Goal: Obtain resource: Download file/media

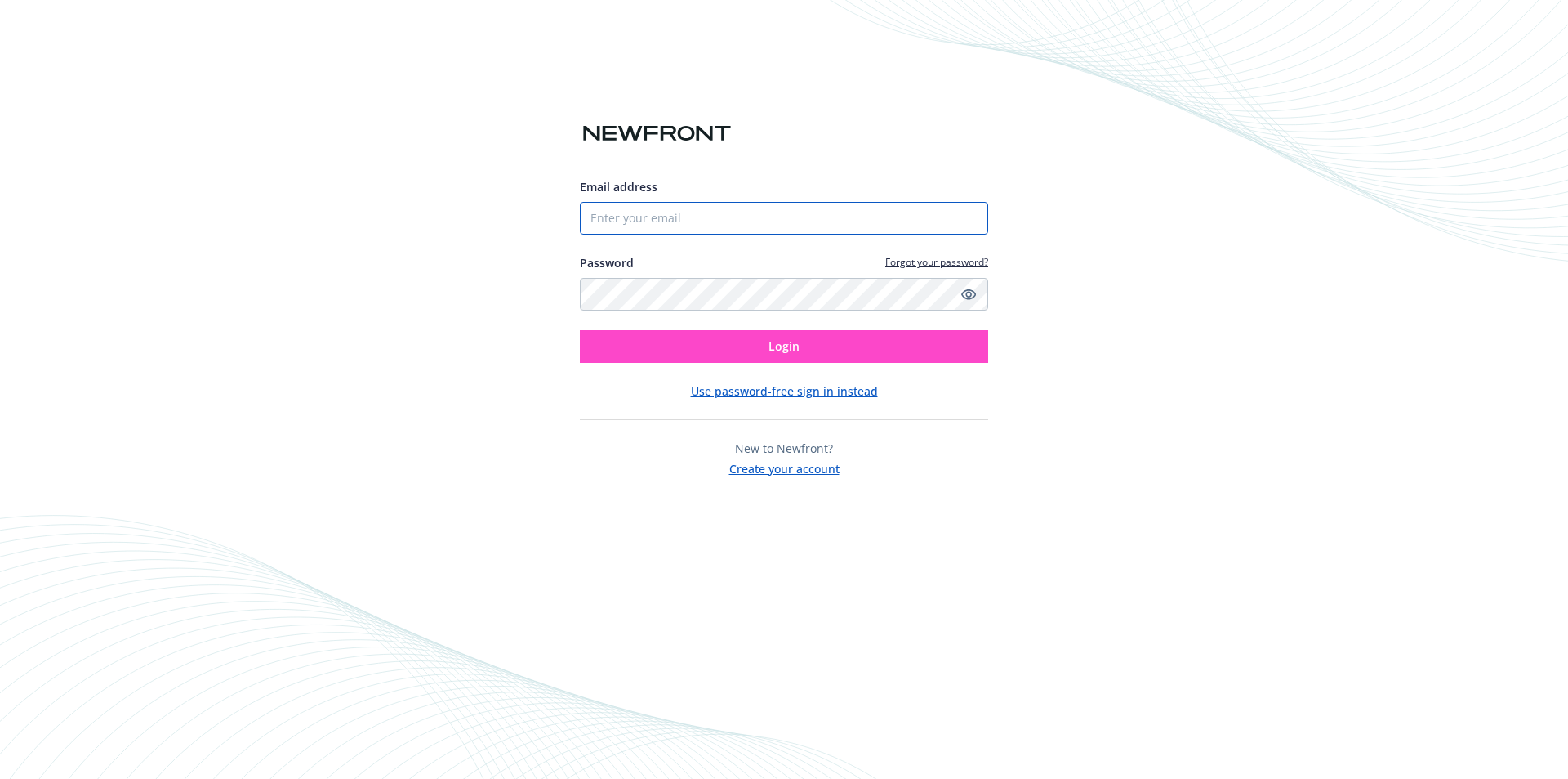
type input "[EMAIL_ADDRESS][DOMAIN_NAME]"
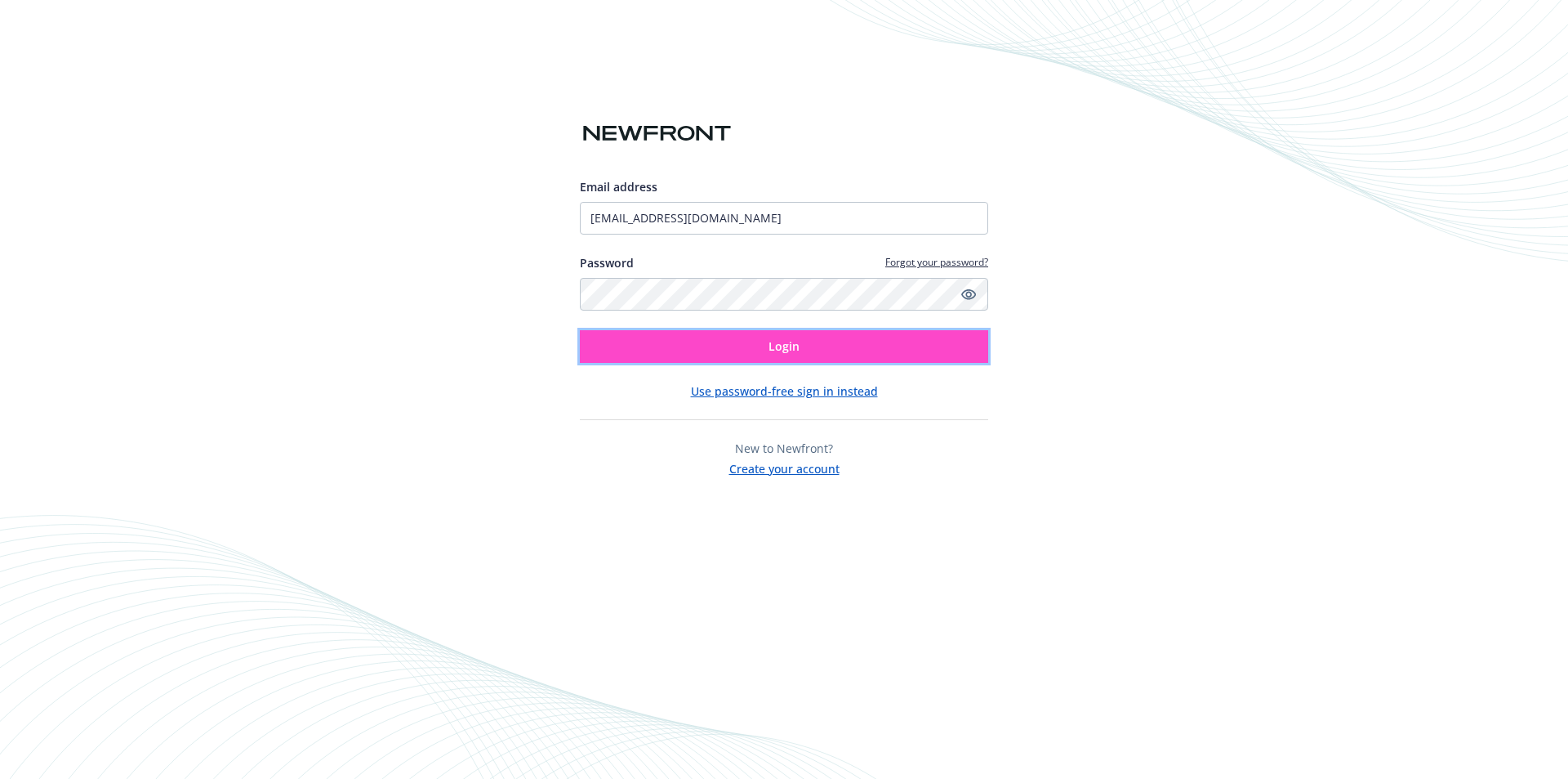
click at [784, 350] on span "Login" at bounding box center [784, 346] width 31 height 16
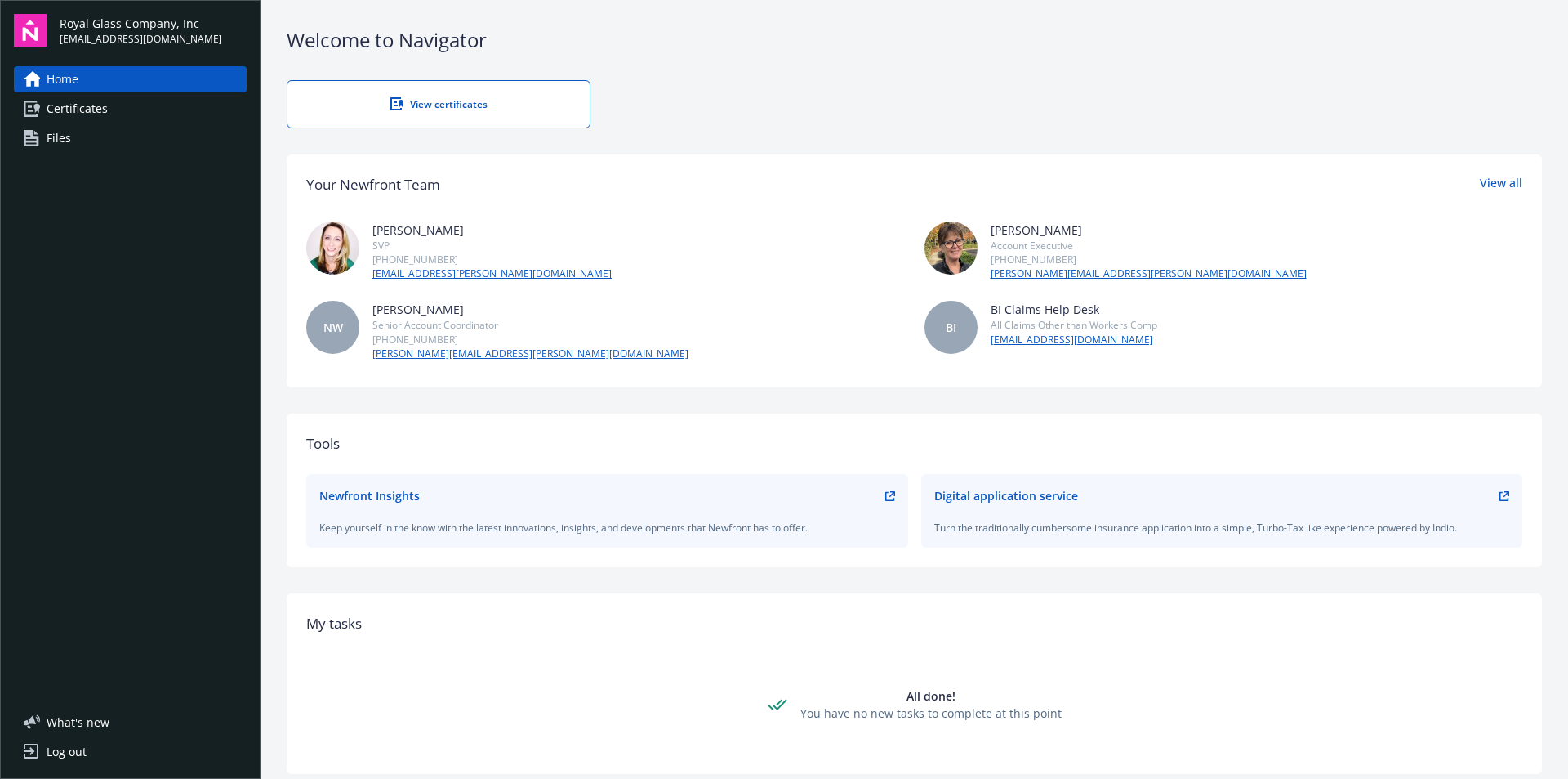
click at [67, 113] on span "Certificates" at bounding box center [77, 108] width 61 height 26
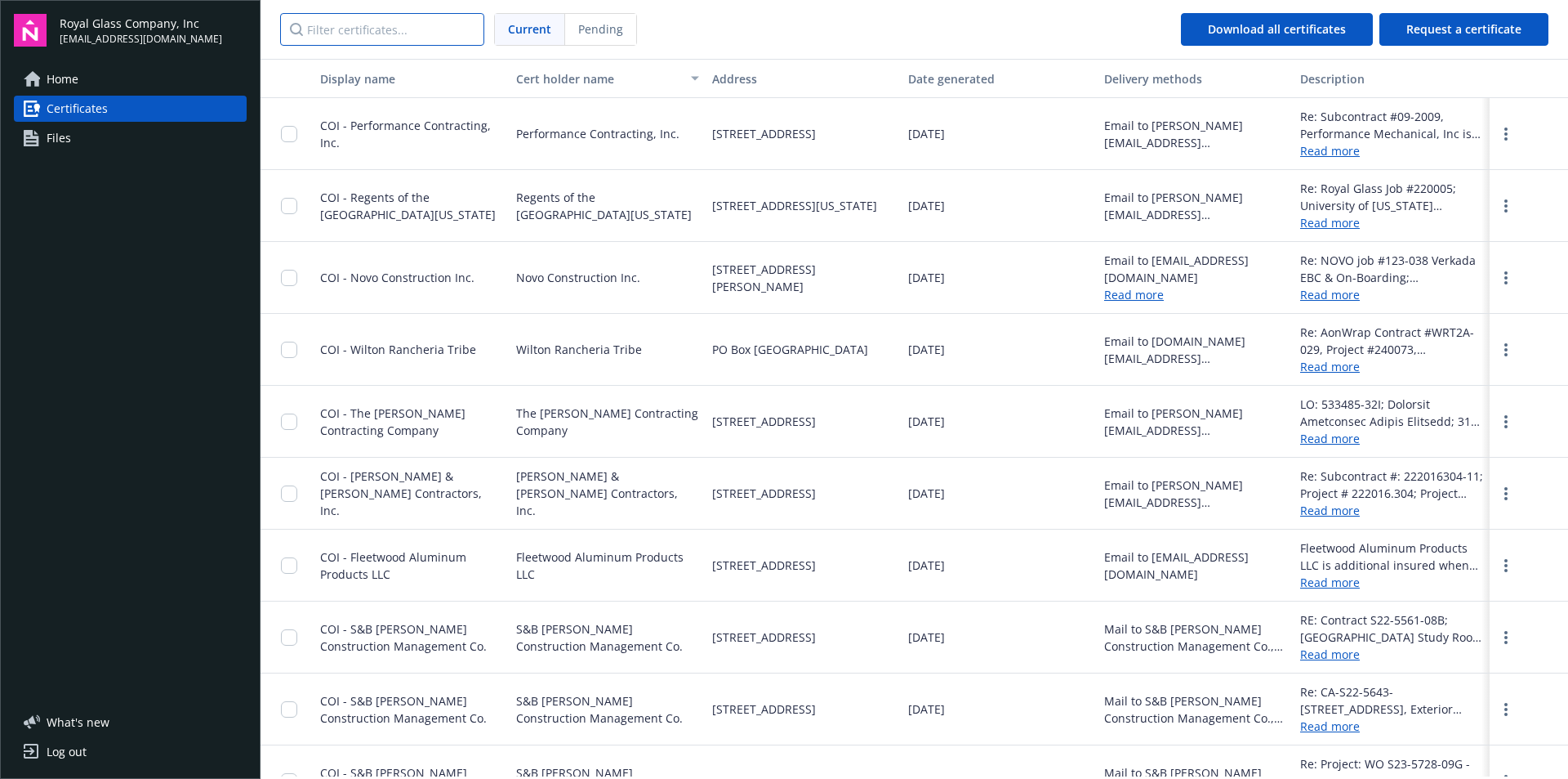
click at [352, 38] on input "Filter certificates..." at bounding box center [382, 29] width 204 height 33
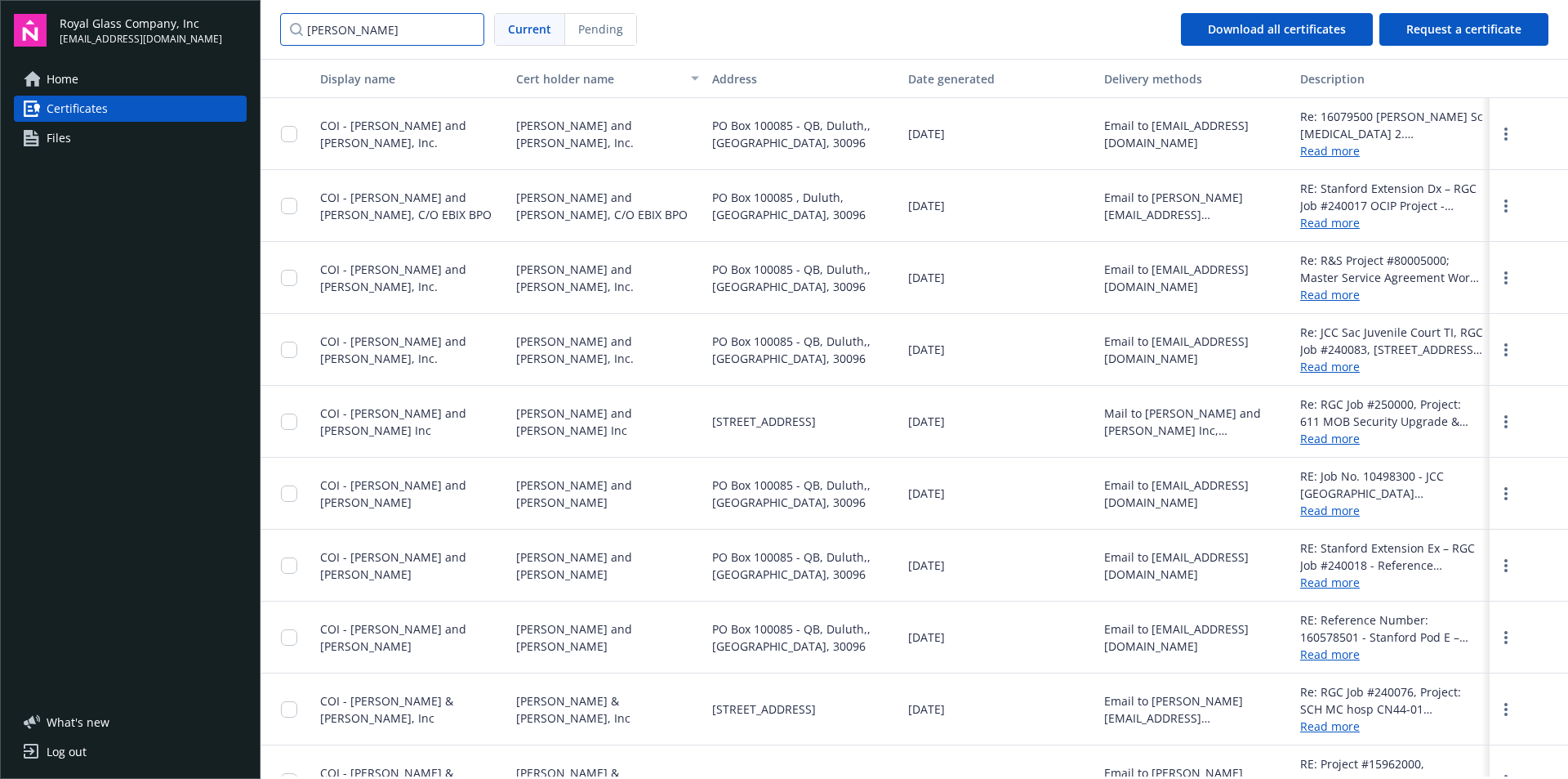
type input "[PERSON_NAME]"
click at [1323, 225] on link "Read more" at bounding box center [1391, 222] width 182 height 17
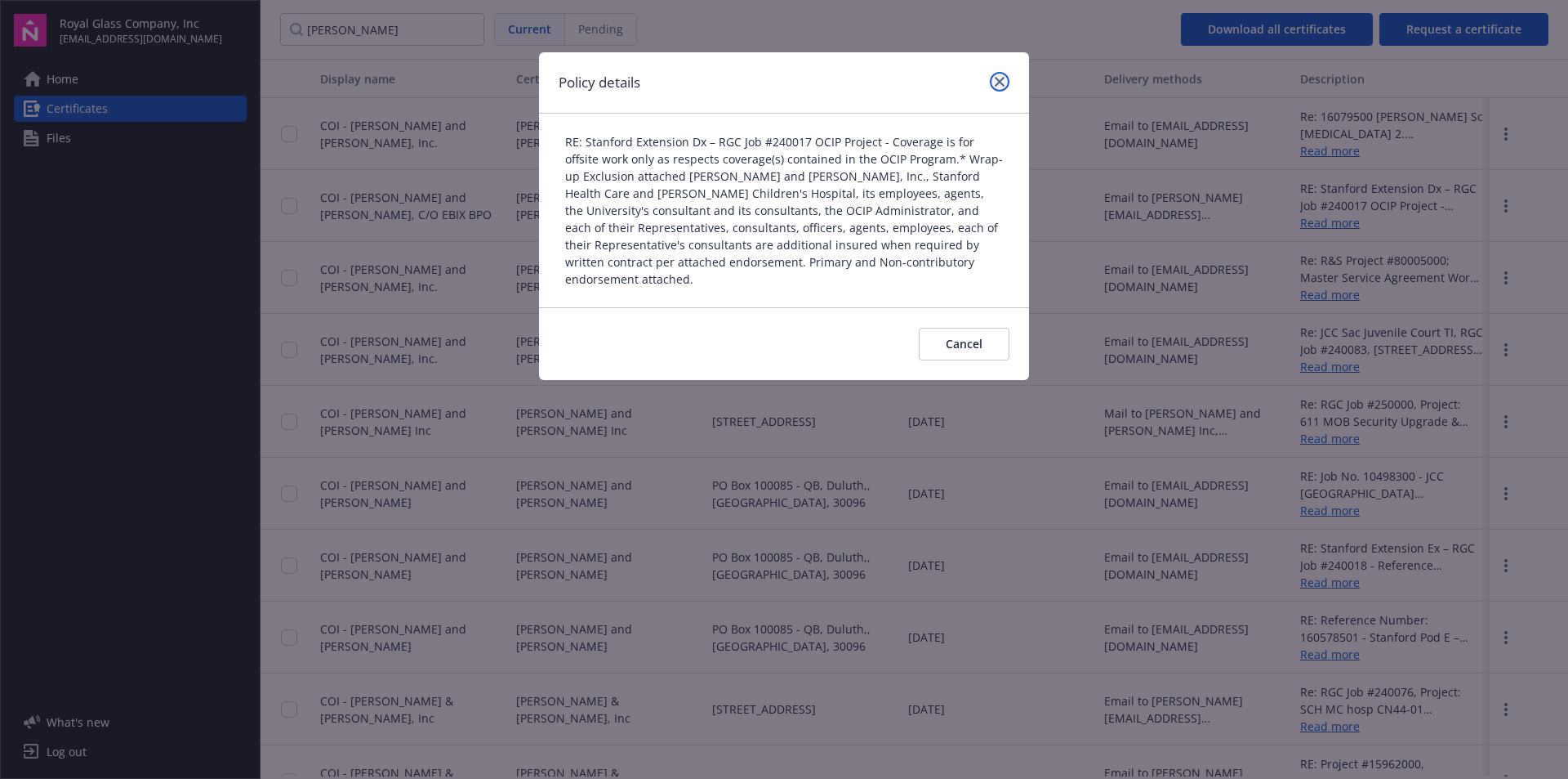
click at [993, 78] on link "close" at bounding box center [1000, 81] width 20 height 20
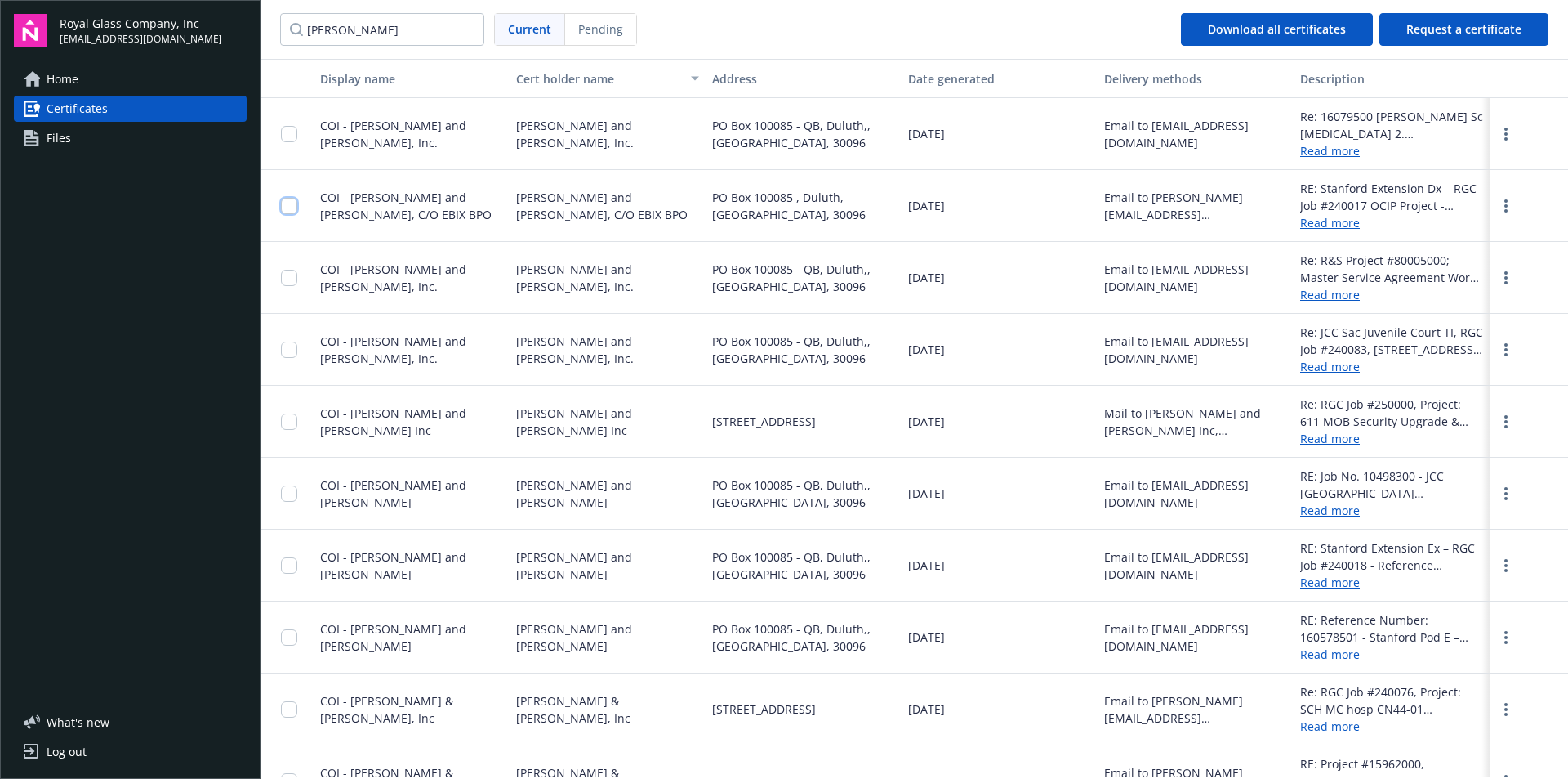
click at [290, 208] on input "checkbox" at bounding box center [289, 205] width 16 height 16
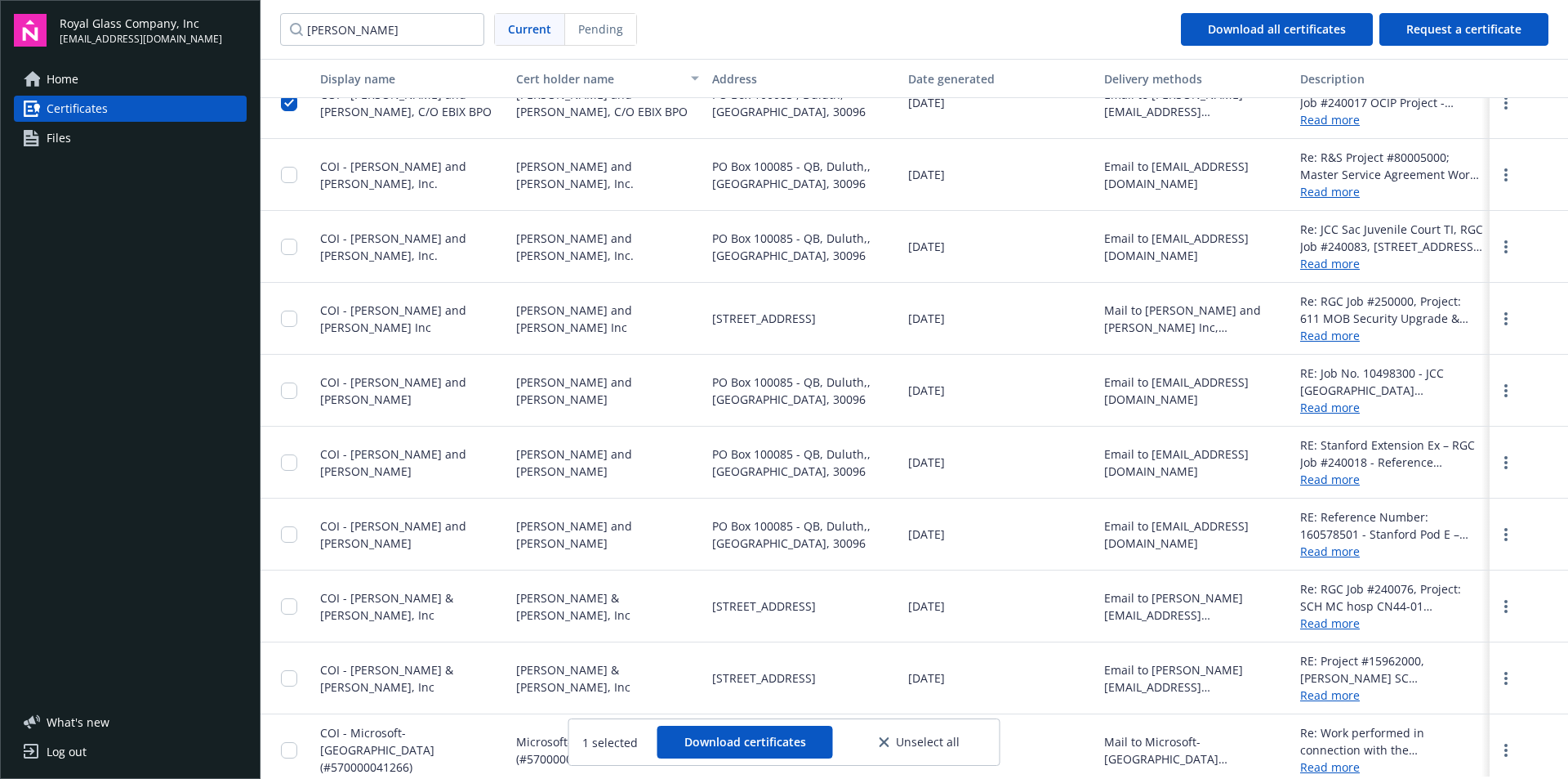
scroll to position [113, 0]
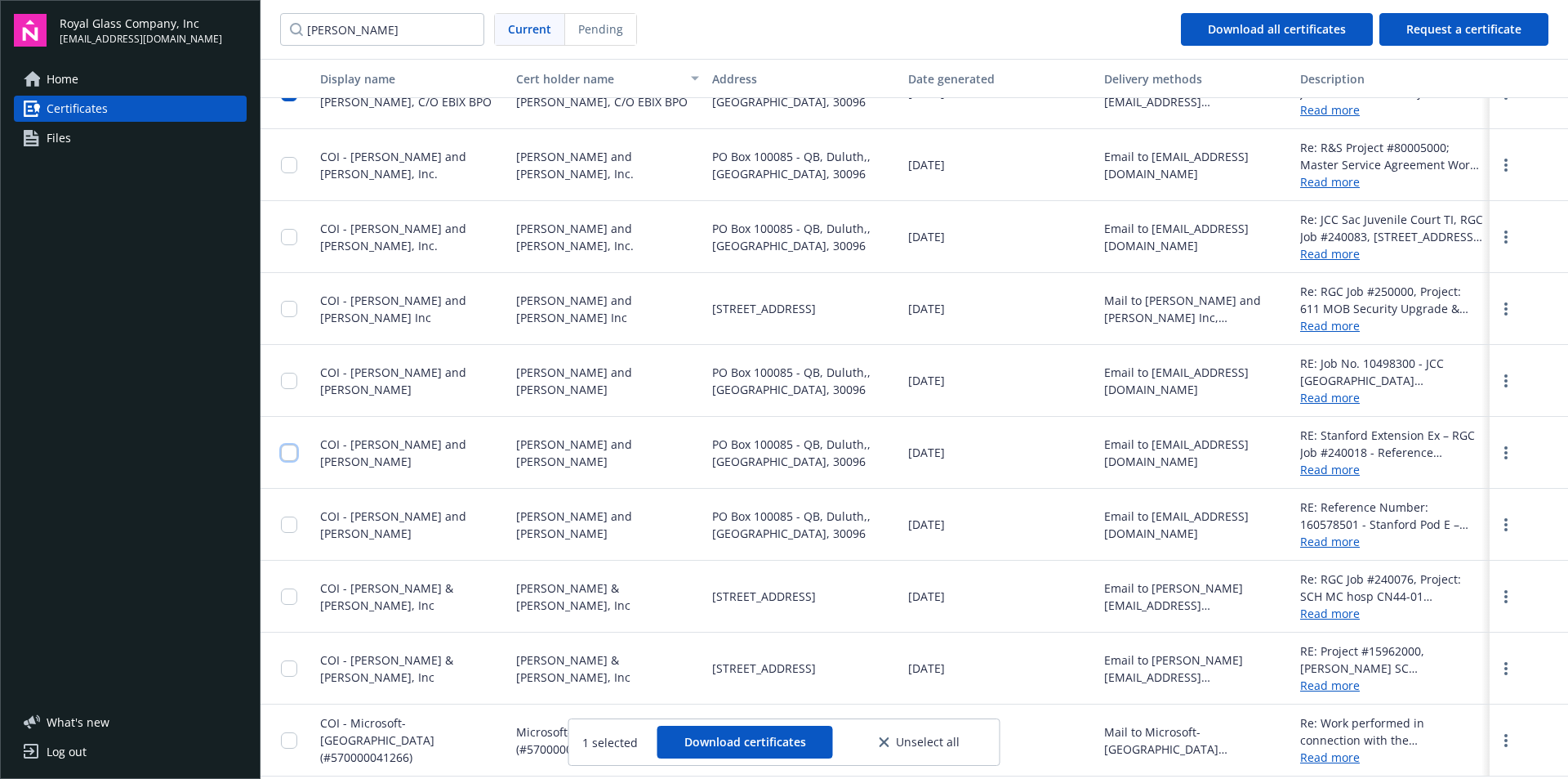
click at [292, 452] on input "checkbox" at bounding box center [289, 453] width 16 height 16
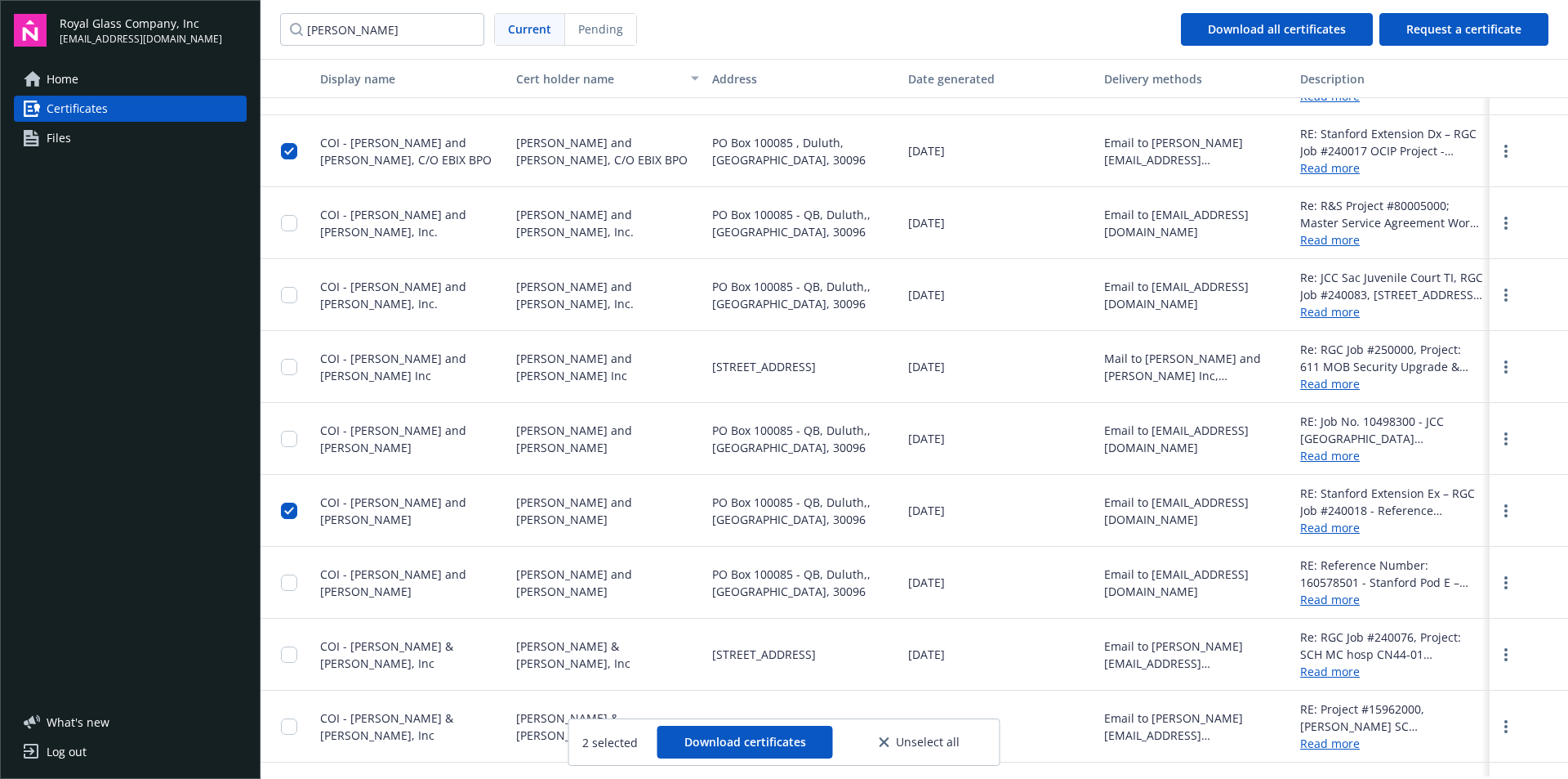
scroll to position [31, 0]
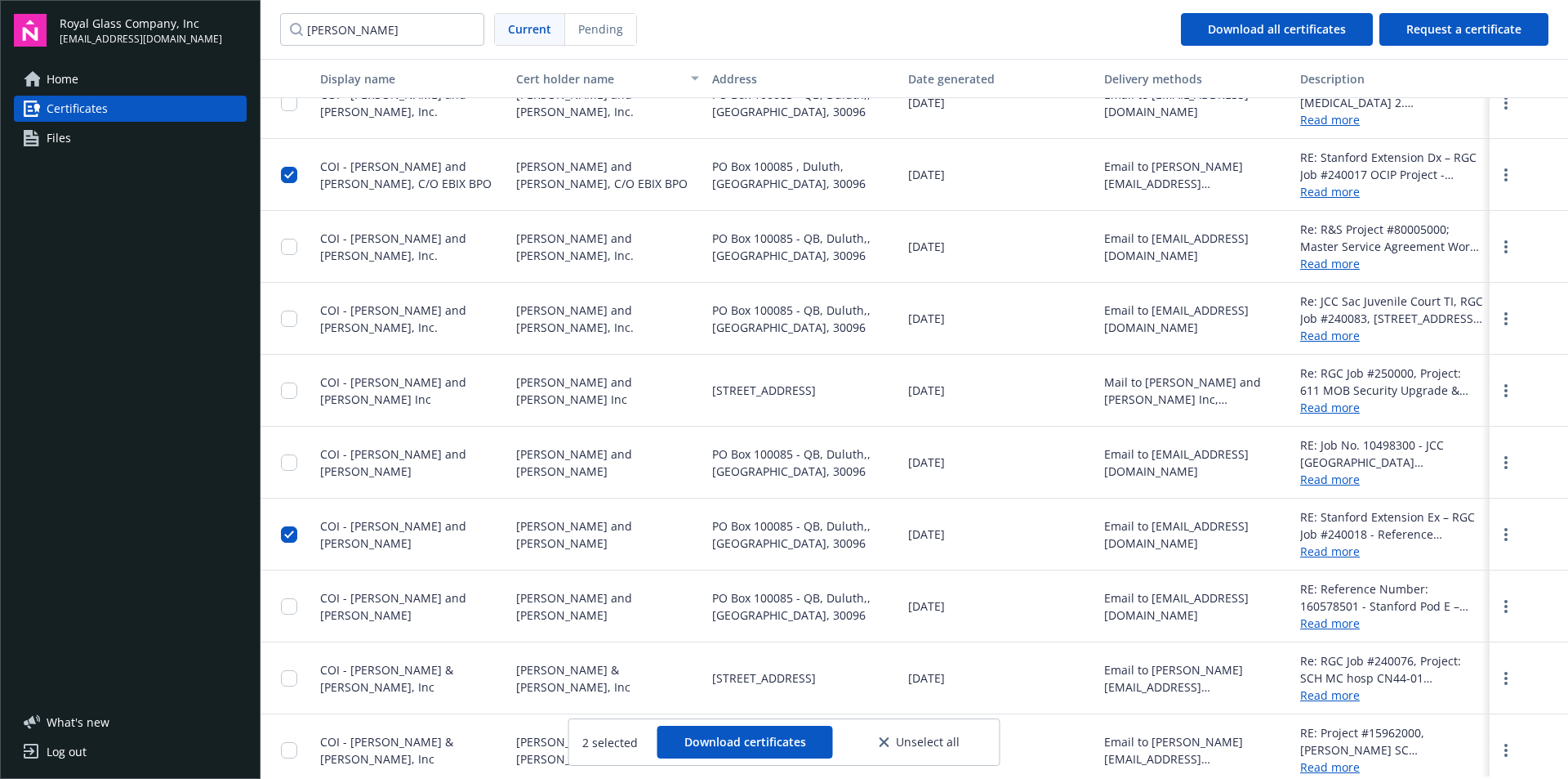
click at [1334, 624] on link "Read more" at bounding box center [1391, 622] width 182 height 17
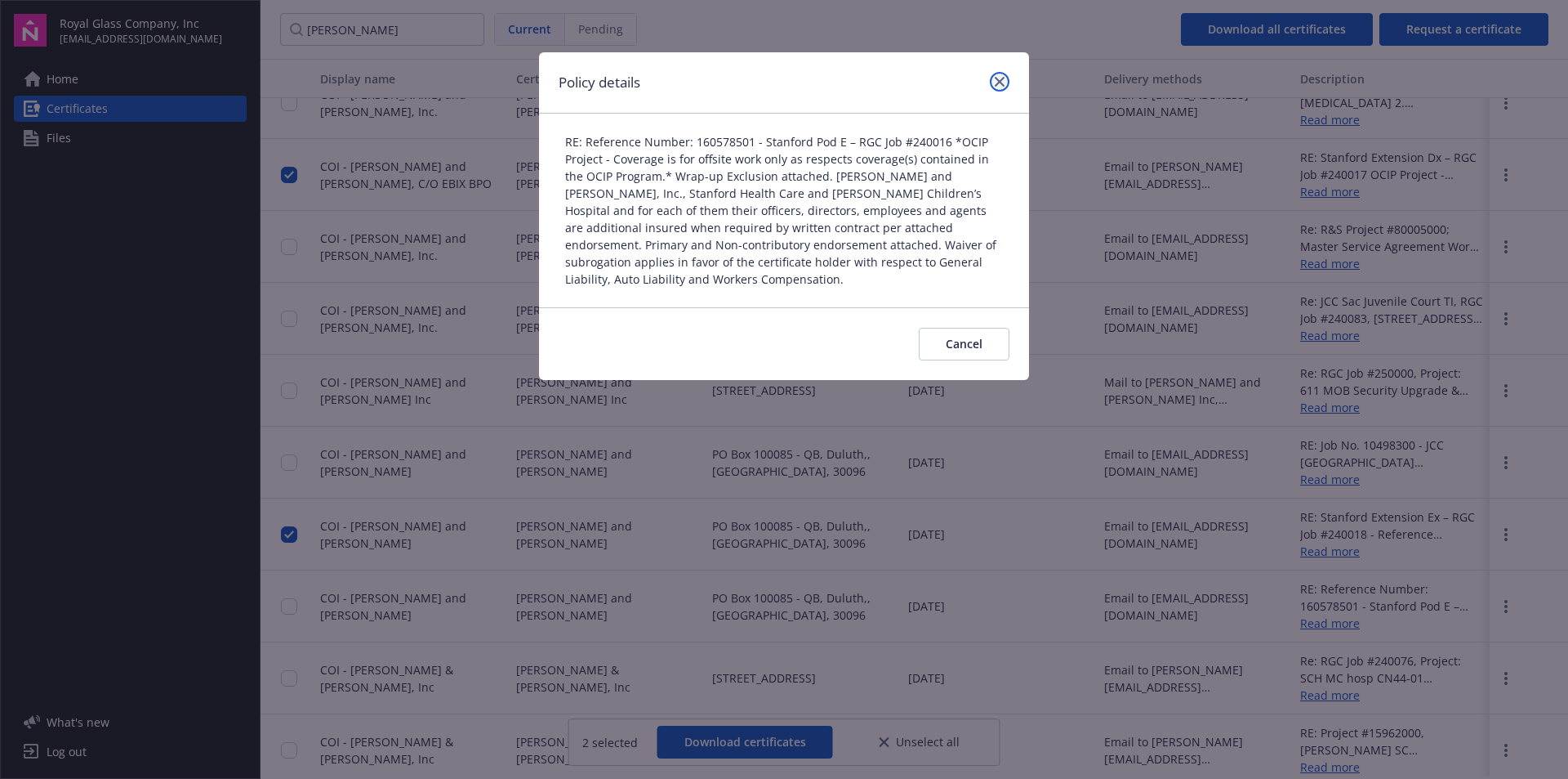
click at [1002, 79] on icon "close" at bounding box center [1000, 81] width 10 height 10
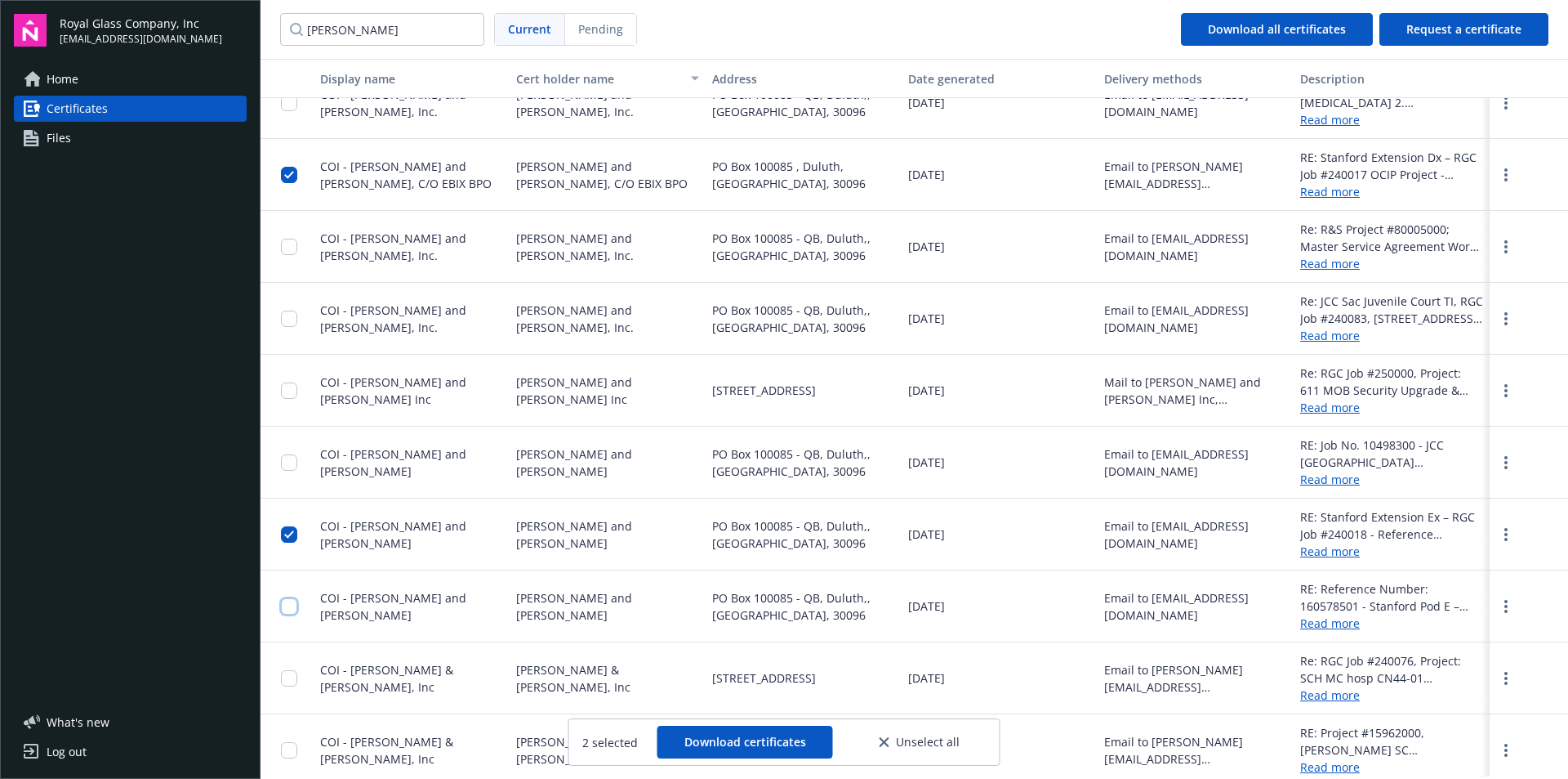
click at [286, 606] on input "checkbox" at bounding box center [289, 606] width 16 height 16
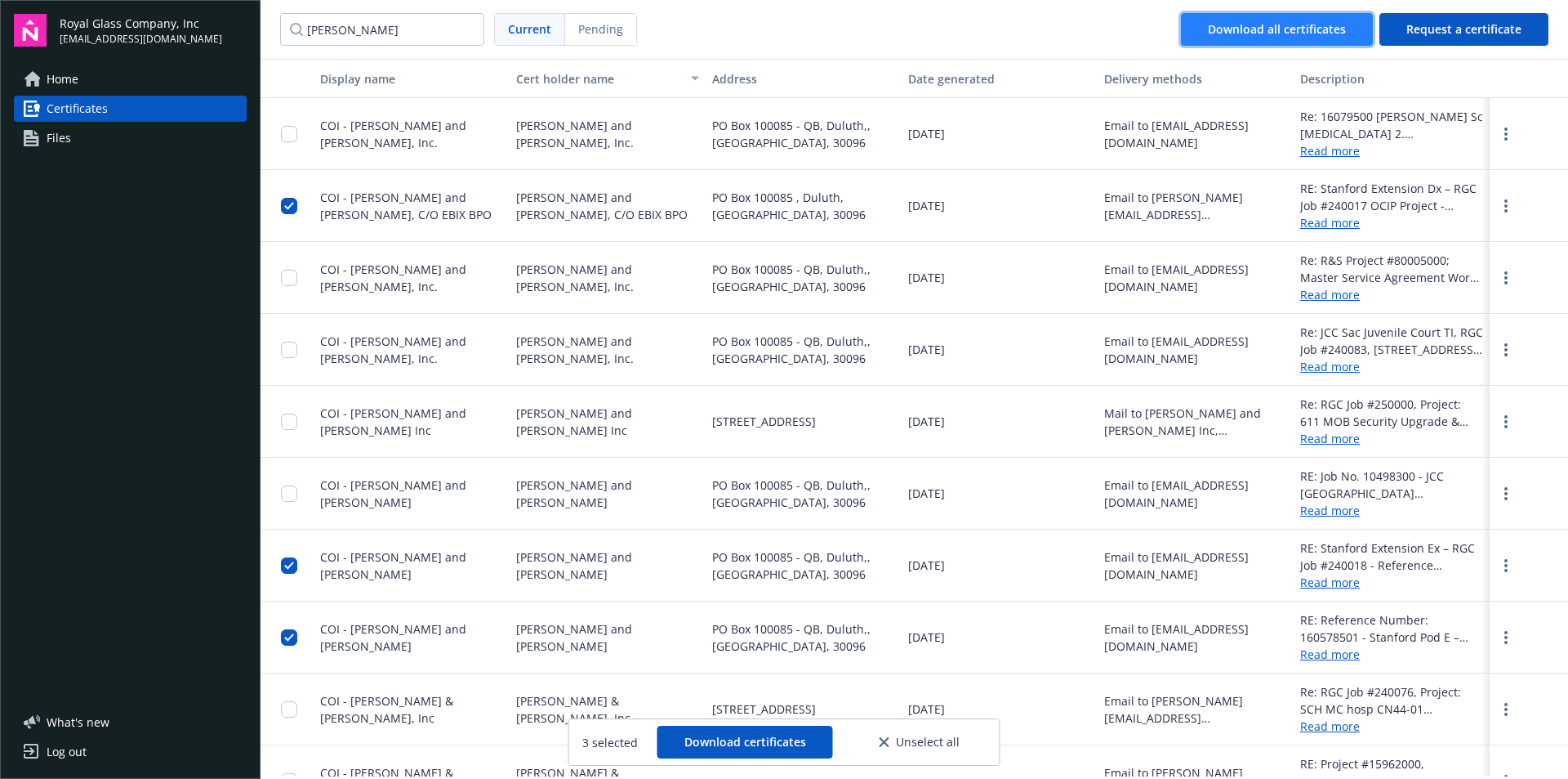
click at [1303, 27] on div "Download all certificates" at bounding box center [1276, 29] width 138 height 31
drag, startPoint x: 422, startPoint y: 228, endPoint x: 384, endPoint y: 209, distance: 42.5
click at [419, 227] on div "COI - [PERSON_NAME] and [PERSON_NAME], C/O EBIX BPO" at bounding box center [412, 205] width 196 height 71
click at [365, 196] on span "COI - [PERSON_NAME] and [PERSON_NAME], C/O EBIX BPO" at bounding box center [406, 205] width 172 height 33
drag, startPoint x: 281, startPoint y: 647, endPoint x: 287, endPoint y: 635, distance: 13.4
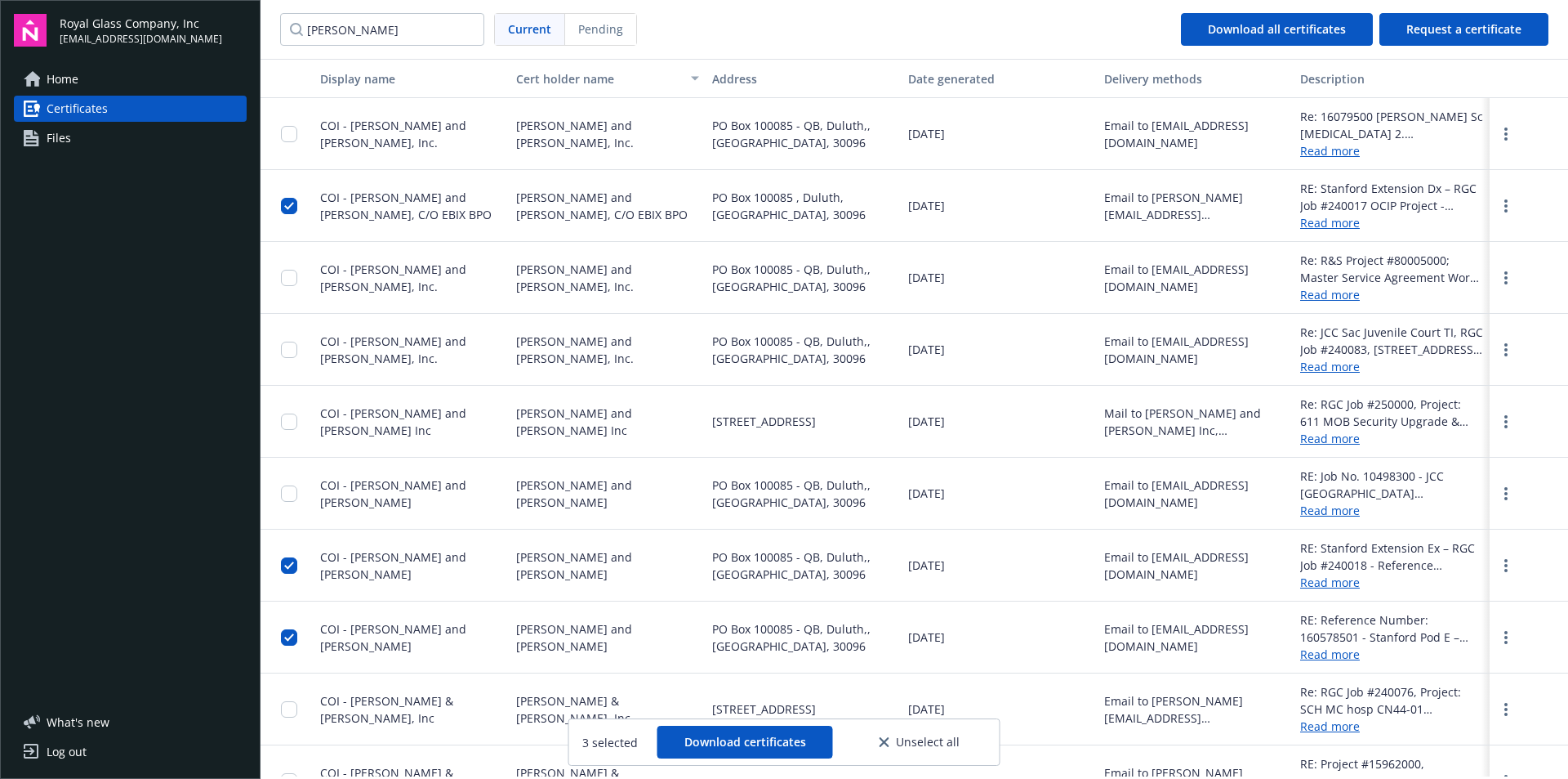
click at [284, 645] on div at bounding box center [294, 637] width 26 height 52
click at [291, 565] on input "checkbox" at bounding box center [289, 565] width 16 height 16
click at [286, 636] on input "checkbox" at bounding box center [289, 637] width 16 height 16
click at [370, 201] on span "COI - [PERSON_NAME] and [PERSON_NAME], C/O EBIX BPO" at bounding box center [406, 205] width 172 height 33
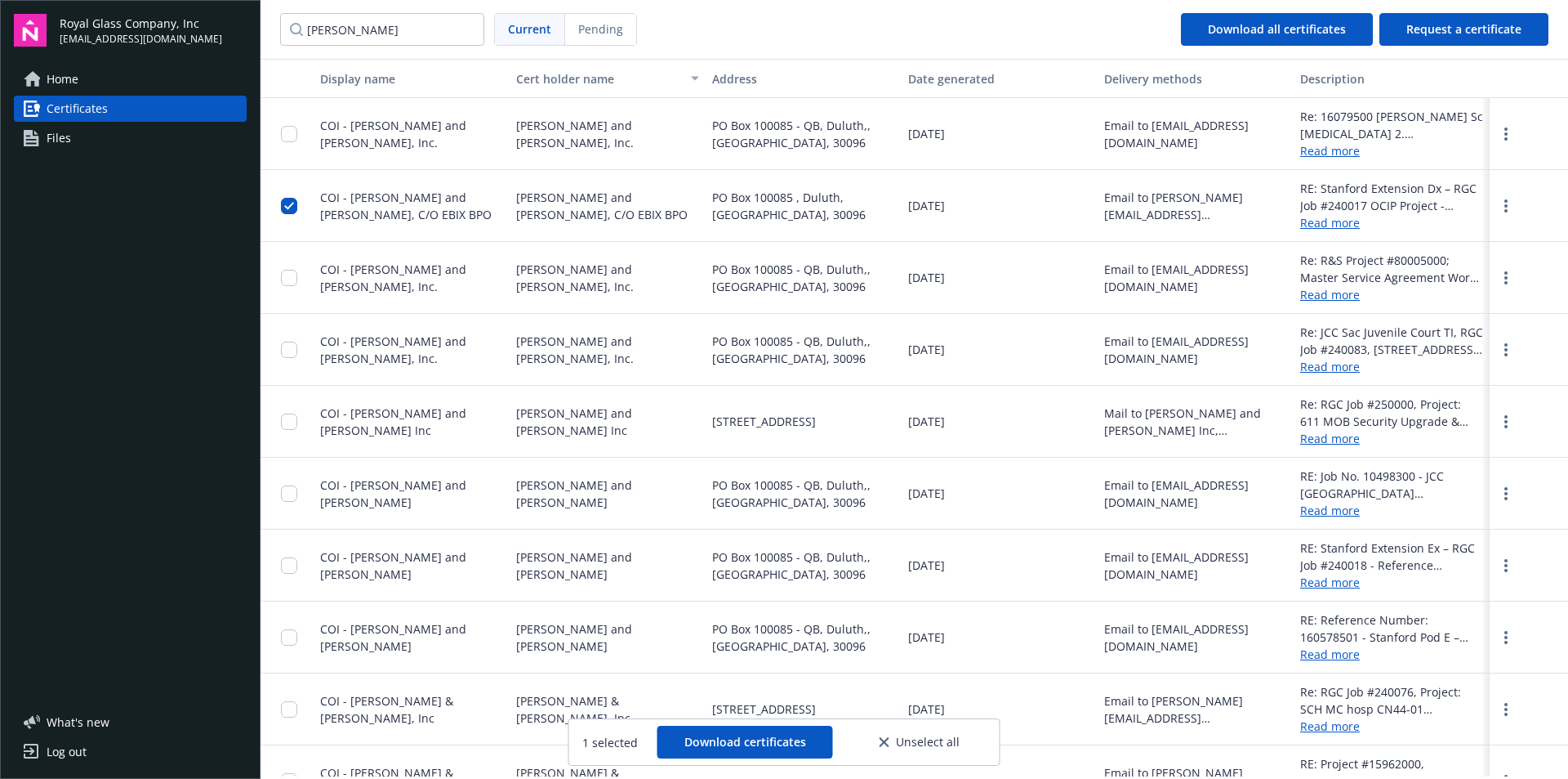
click at [580, 200] on span "[PERSON_NAME] and [PERSON_NAME], C/O EBIX BPO" at bounding box center [607, 205] width 182 height 35
